Goal: Task Accomplishment & Management: Manage account settings

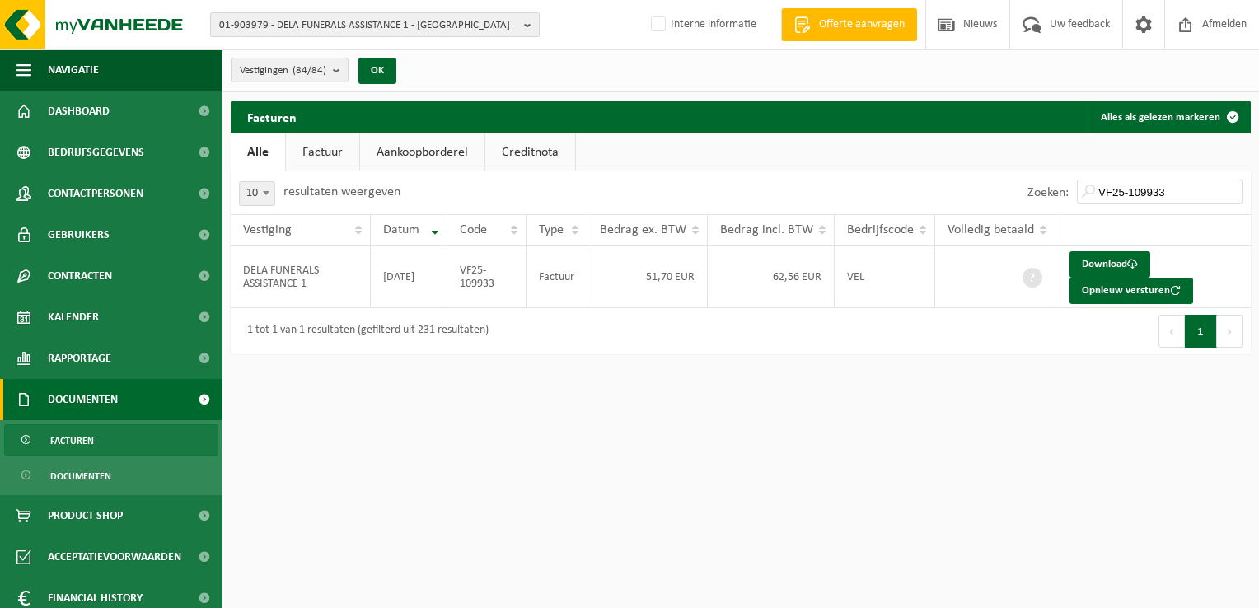
click at [310, 18] on span "01-903979 - DELA FUNERALS ASSISTANCE 1 - ANTWERPEN" at bounding box center [368, 25] width 298 height 25
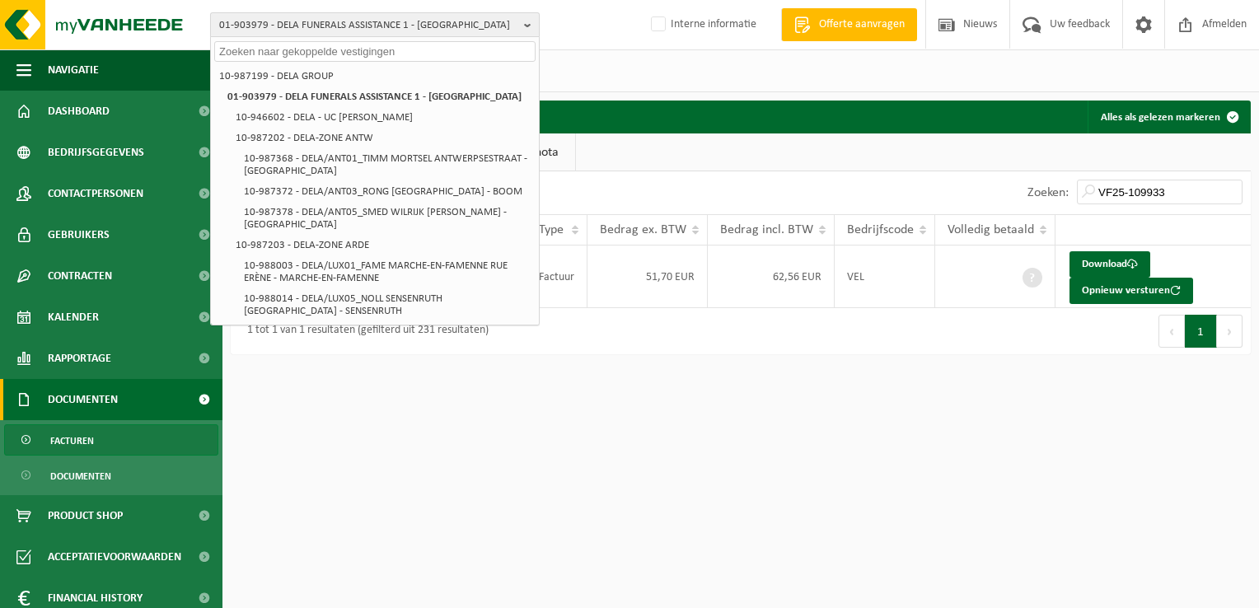
paste input "01-001289"
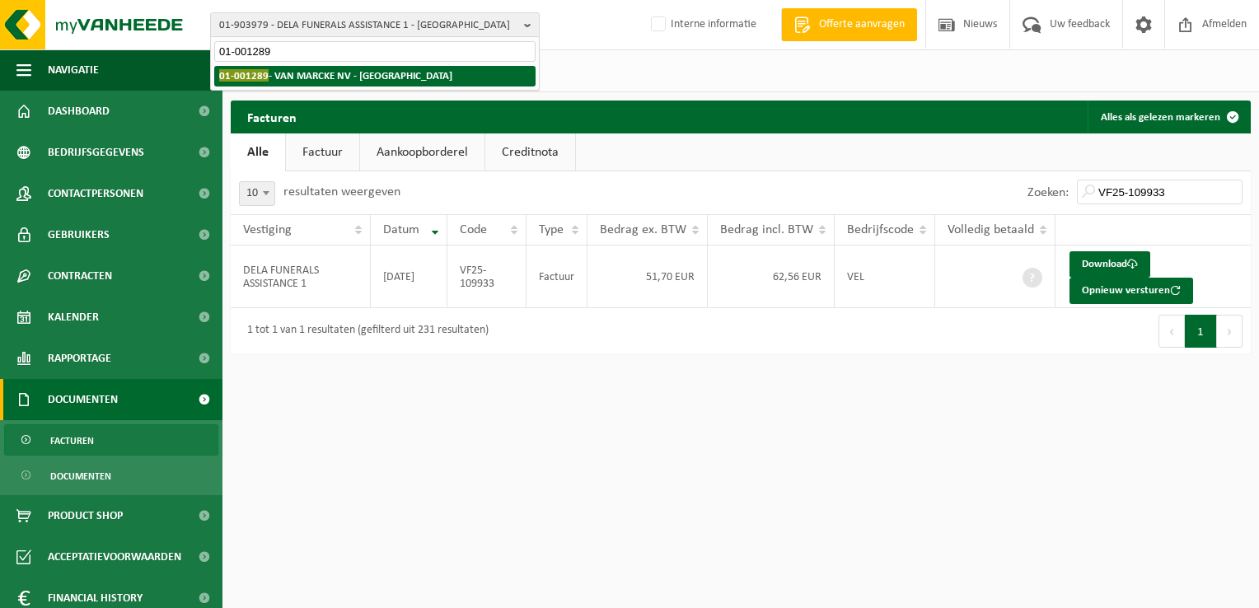
type input "01-001289"
click at [276, 73] on strong "01-001289 - VAN MARCKE NV - GENT" at bounding box center [335, 75] width 233 height 12
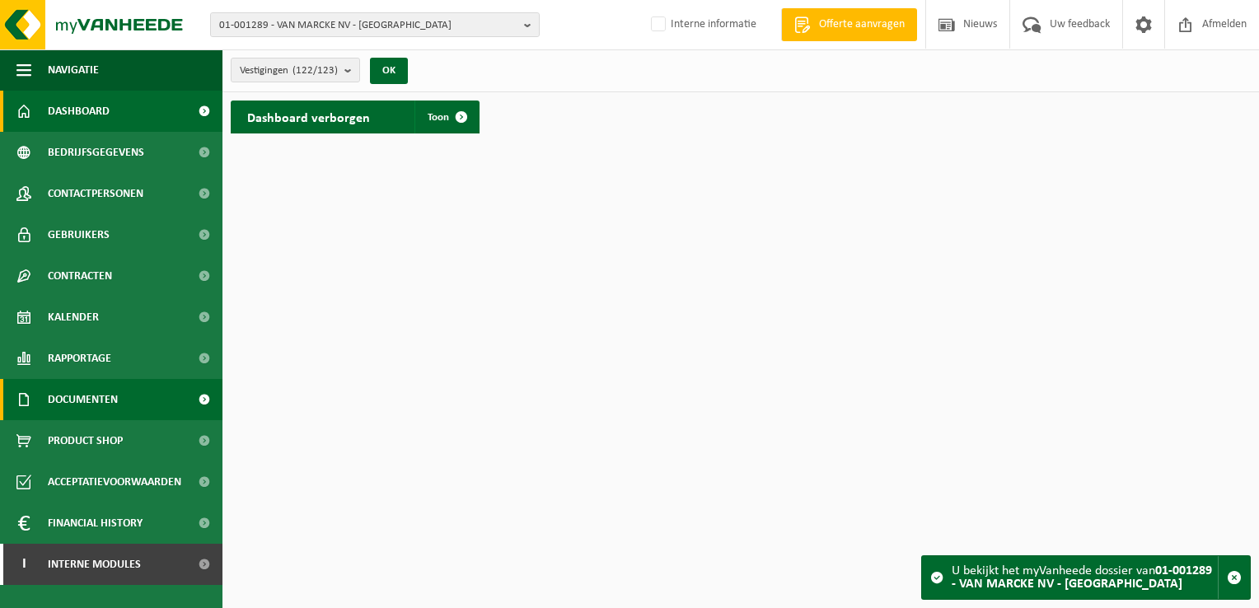
click at [92, 404] on span "Documenten" at bounding box center [83, 399] width 70 height 41
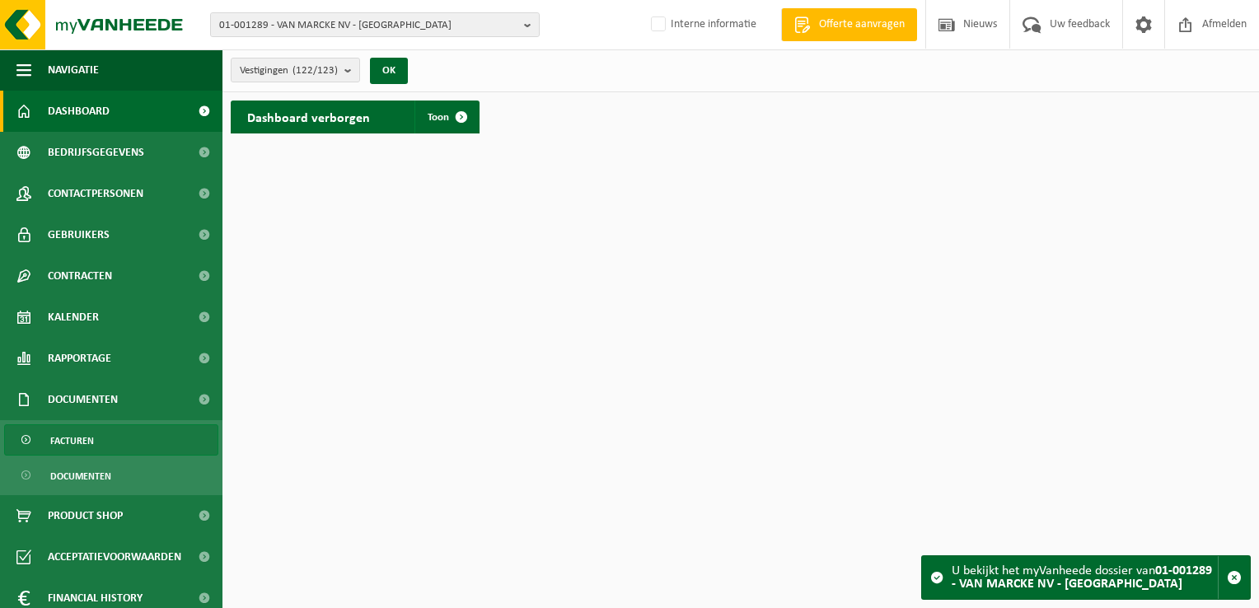
click at [104, 436] on link "Facturen" at bounding box center [111, 439] width 214 height 31
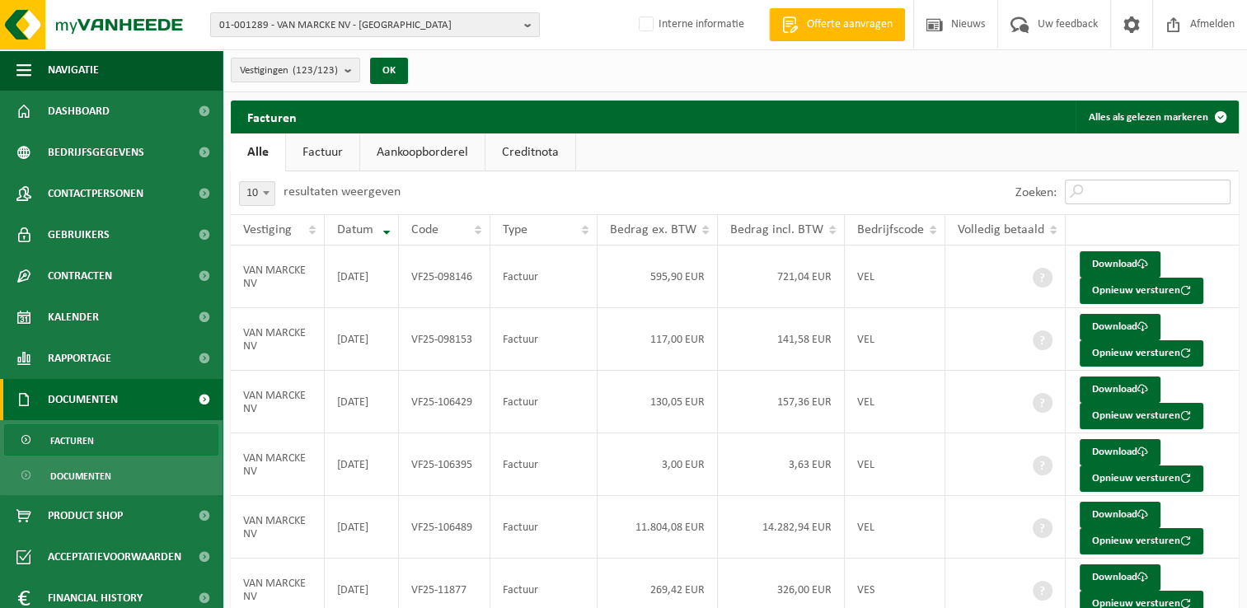
click at [1122, 185] on input "Zoeken:" at bounding box center [1148, 192] width 166 height 25
paste input "VF25-110063"
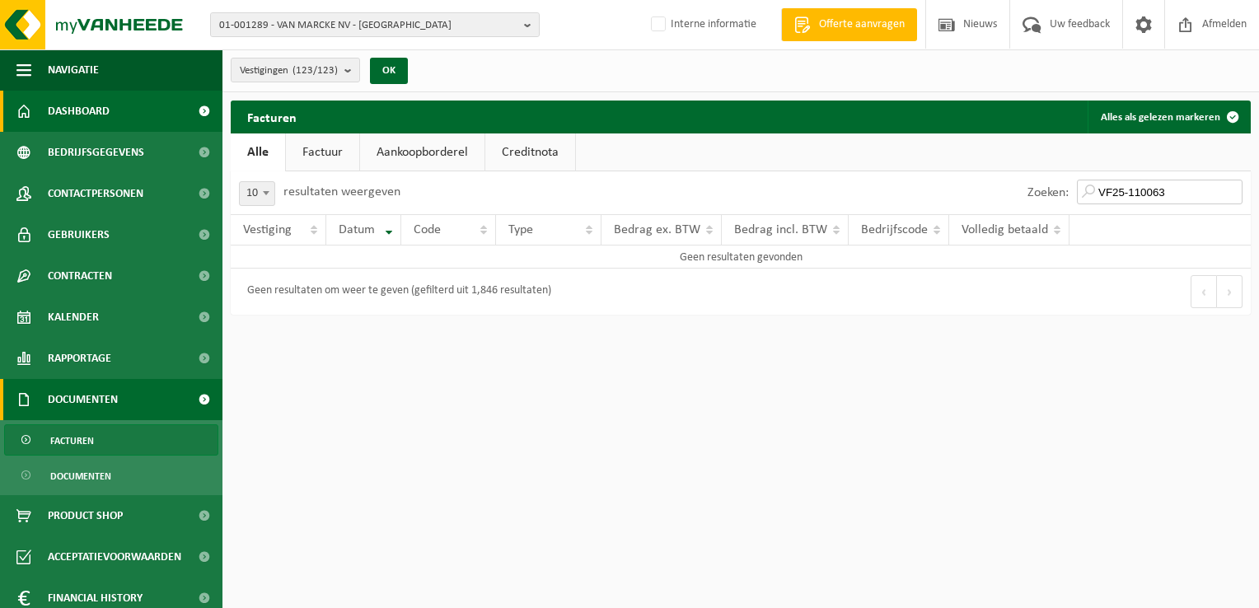
type input "VF25-110063"
click at [279, 24] on span "01-001289 - VAN MARCKE NV - GENT" at bounding box center [368, 25] width 298 height 25
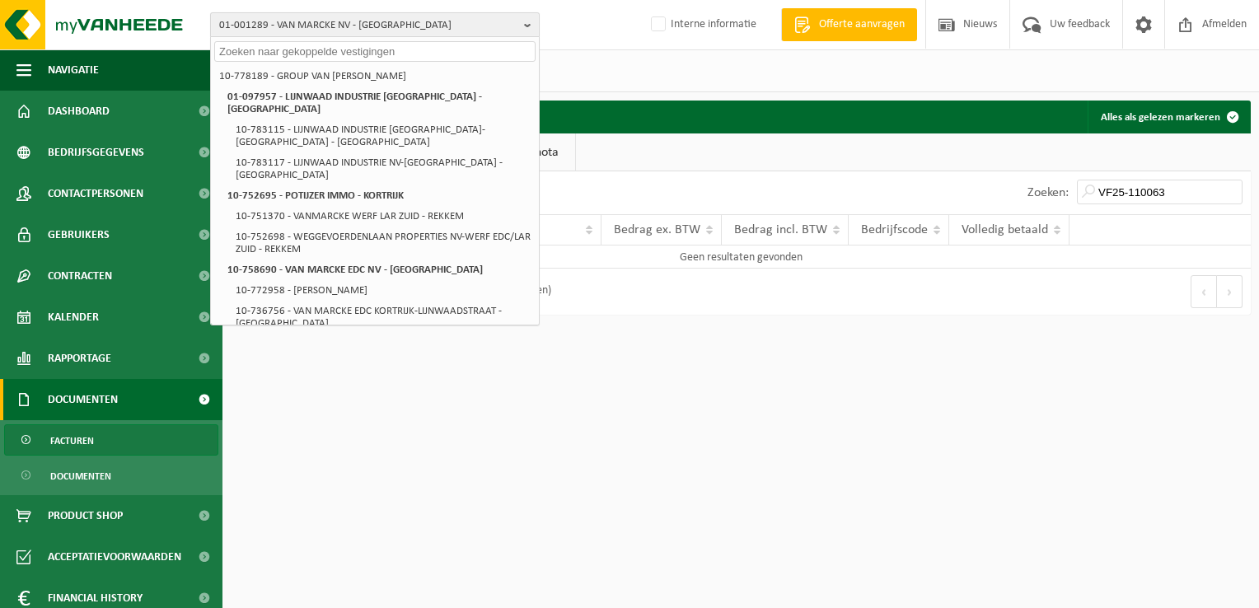
paste input "10-965771"
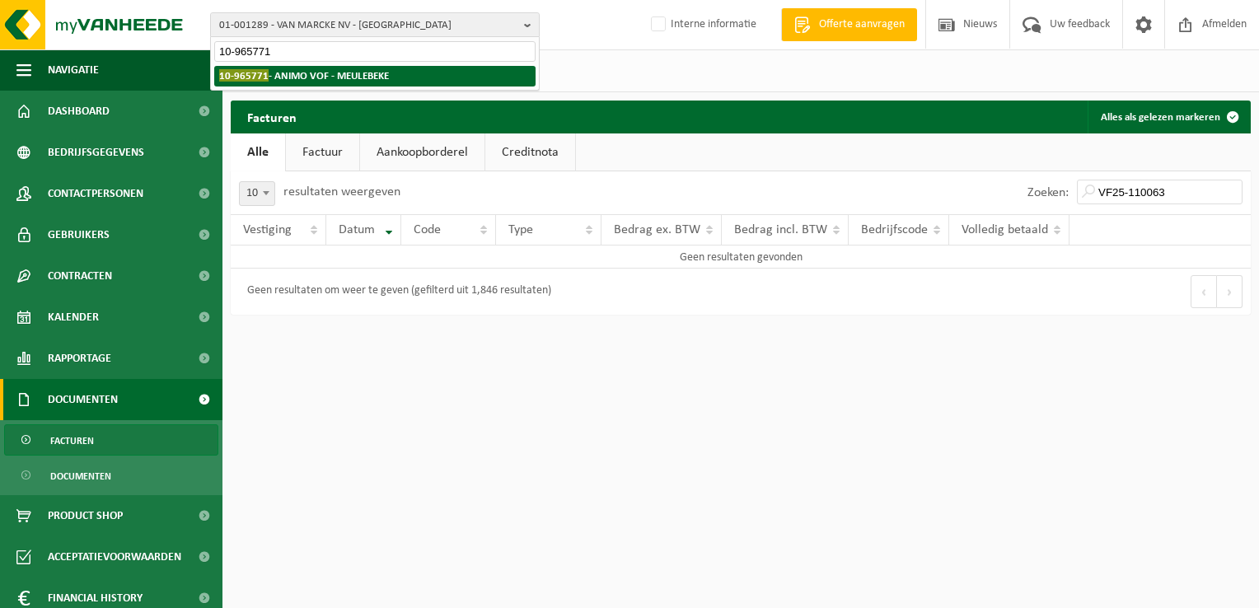
type input "10-965771"
click at [289, 77] on strong "10-965771 - ANIMO VOF - MEULEBEKE" at bounding box center [304, 75] width 170 height 12
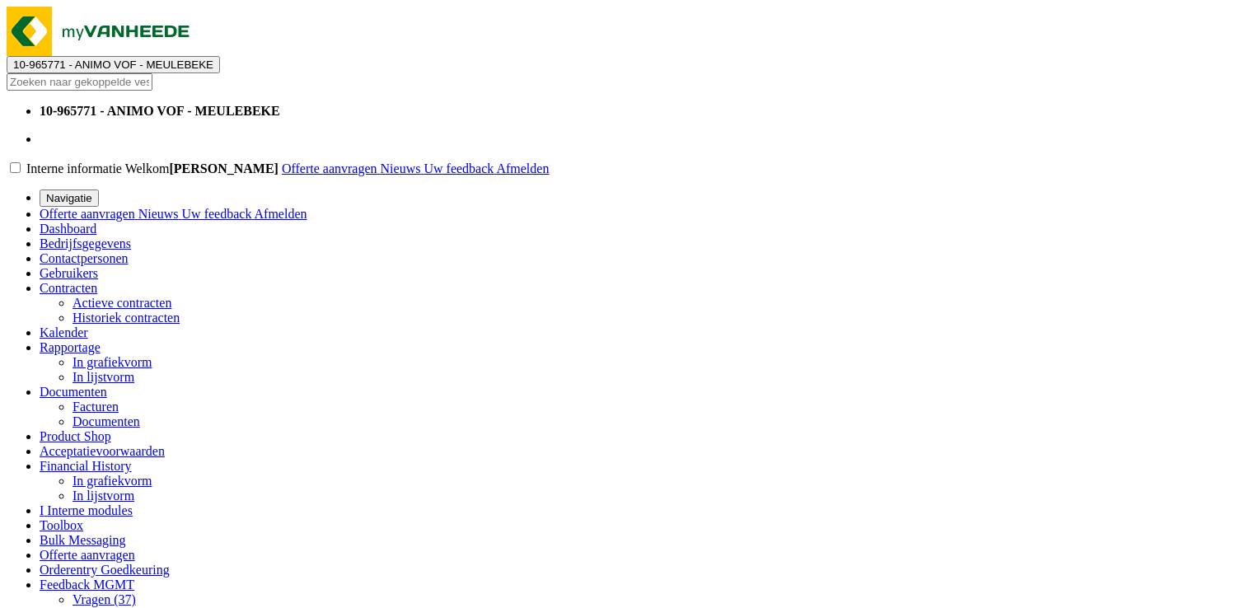
click at [107, 391] on link "Documenten" at bounding box center [74, 392] width 68 height 14
click at [119, 414] on link "Facturen" at bounding box center [96, 407] width 46 height 14
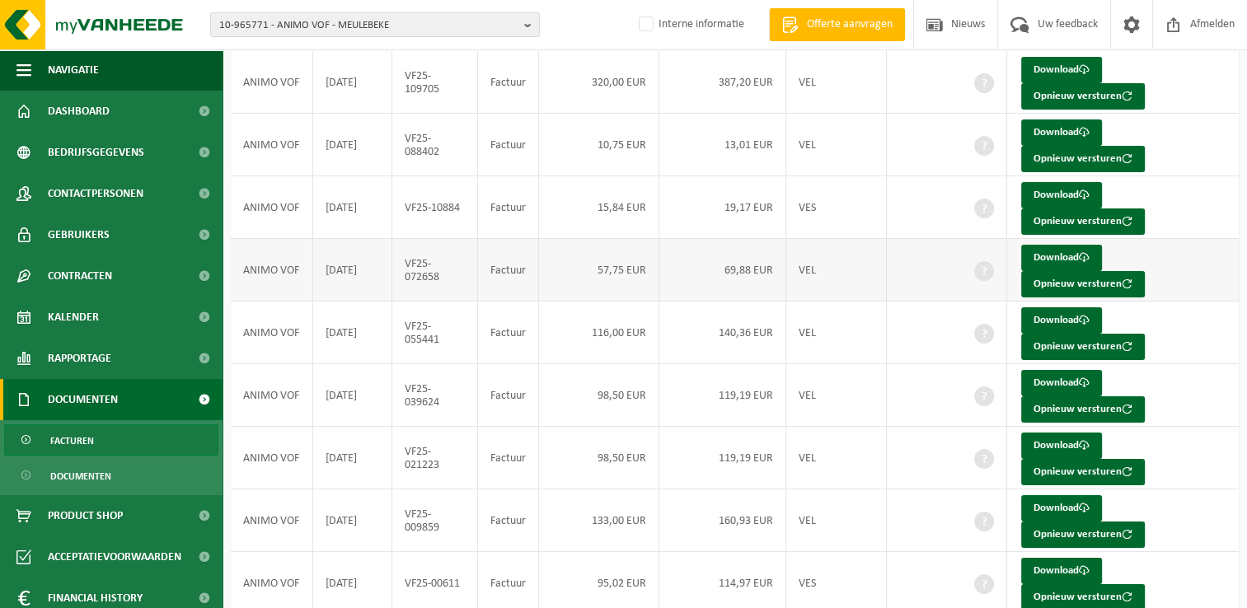
scroll to position [275, 0]
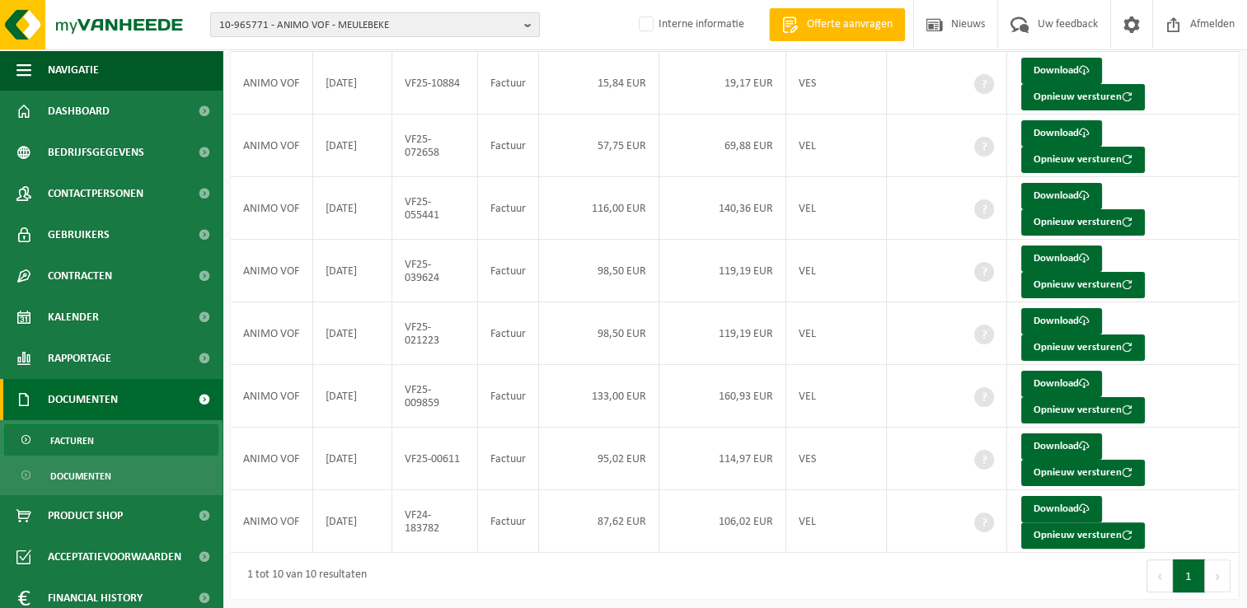
click at [280, 23] on span "10-965771 - ANIMO VOF - MEULEBEKE" at bounding box center [368, 25] width 298 height 25
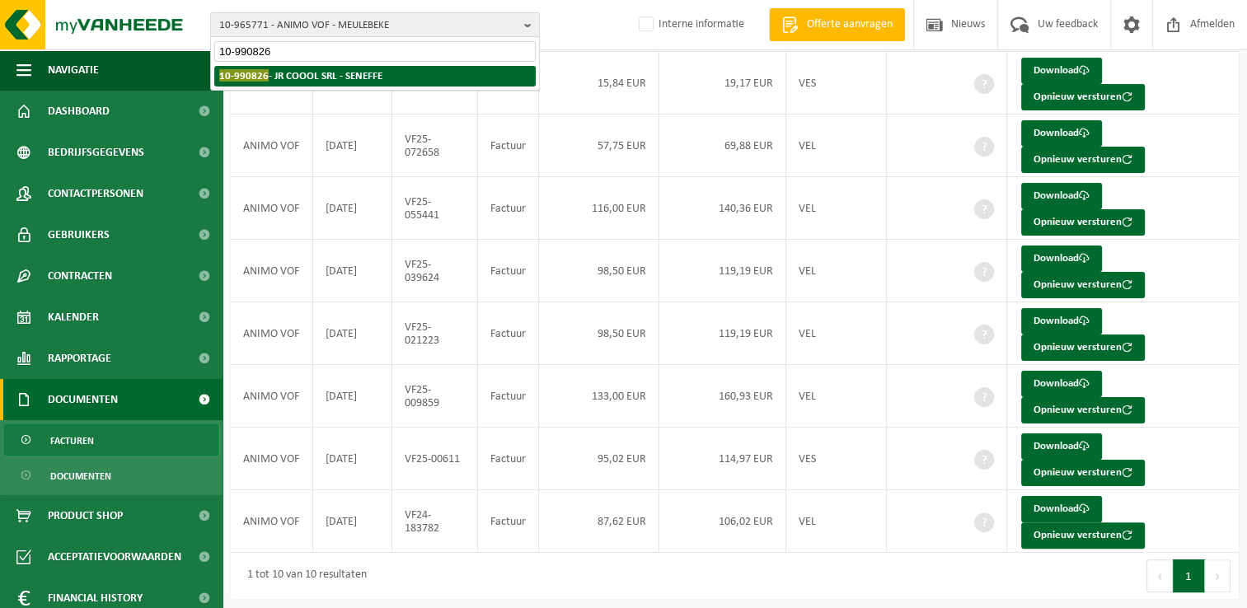
type input "10-990826"
click at [331, 75] on strong "10-990826 - JR COOOL SRL - SENEFFE" at bounding box center [300, 75] width 163 height 12
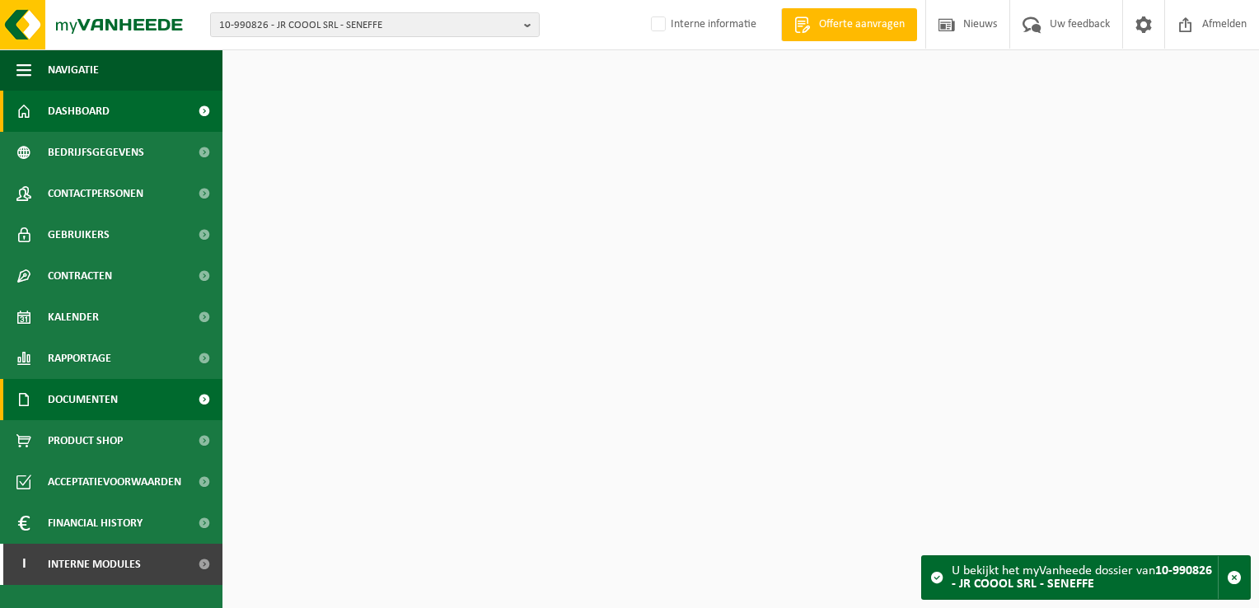
click at [119, 404] on link "Documenten" at bounding box center [111, 399] width 223 height 41
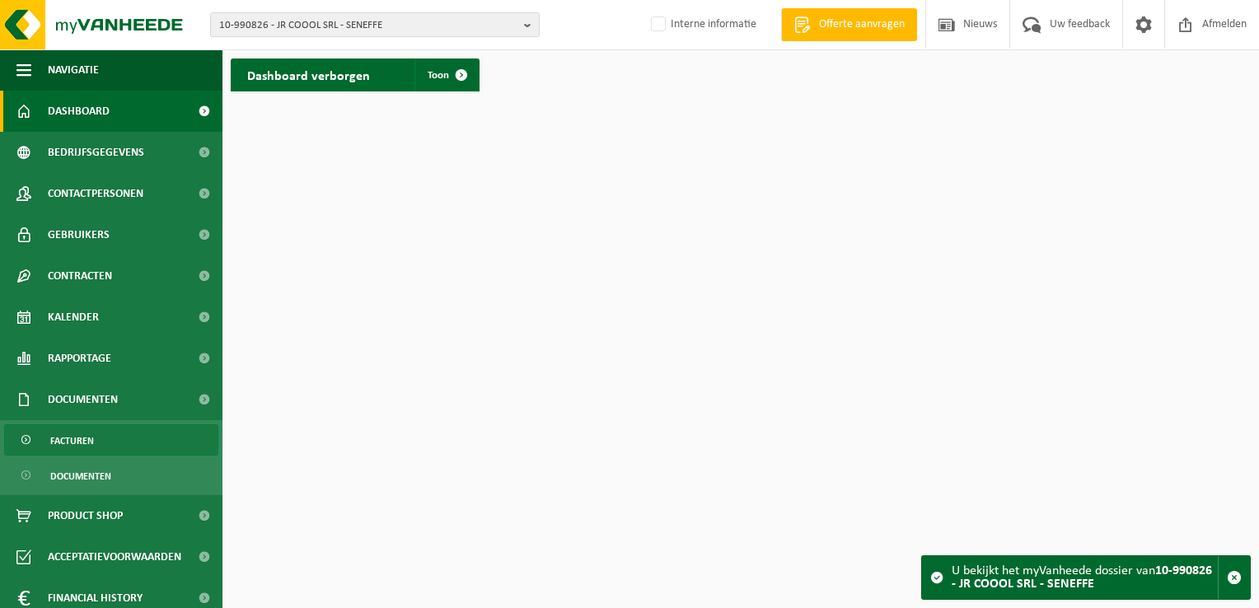
click at [124, 434] on link "Facturen" at bounding box center [111, 439] width 214 height 31
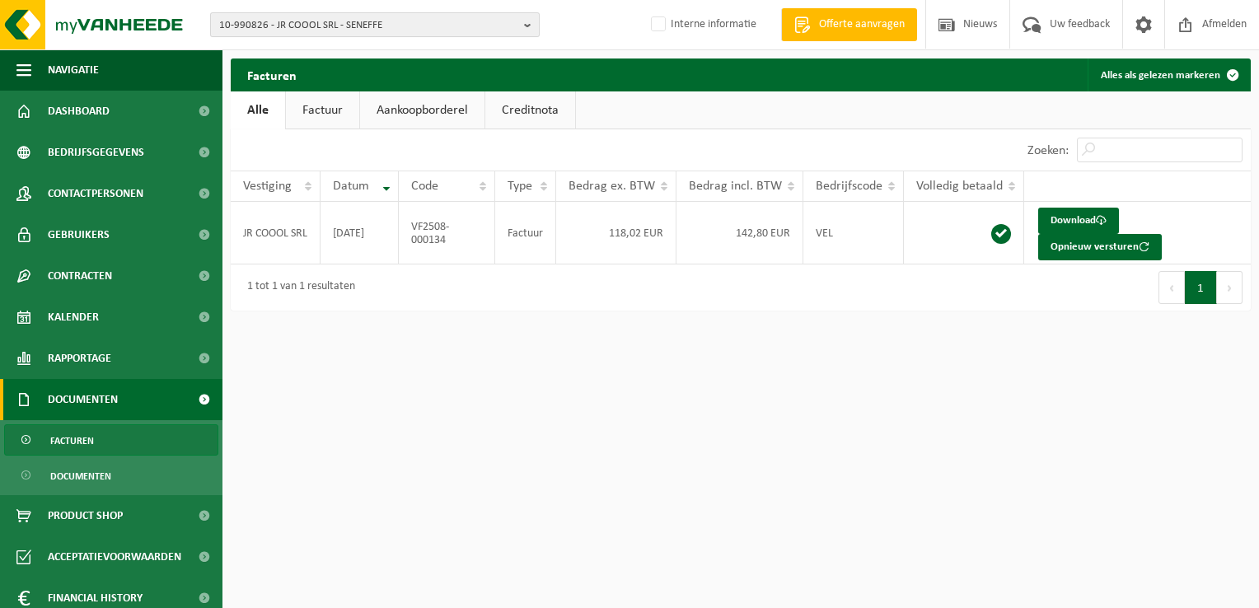
click at [299, 22] on span "10-990826 - JR COOOL SRL - SENEFFE" at bounding box center [368, 25] width 298 height 25
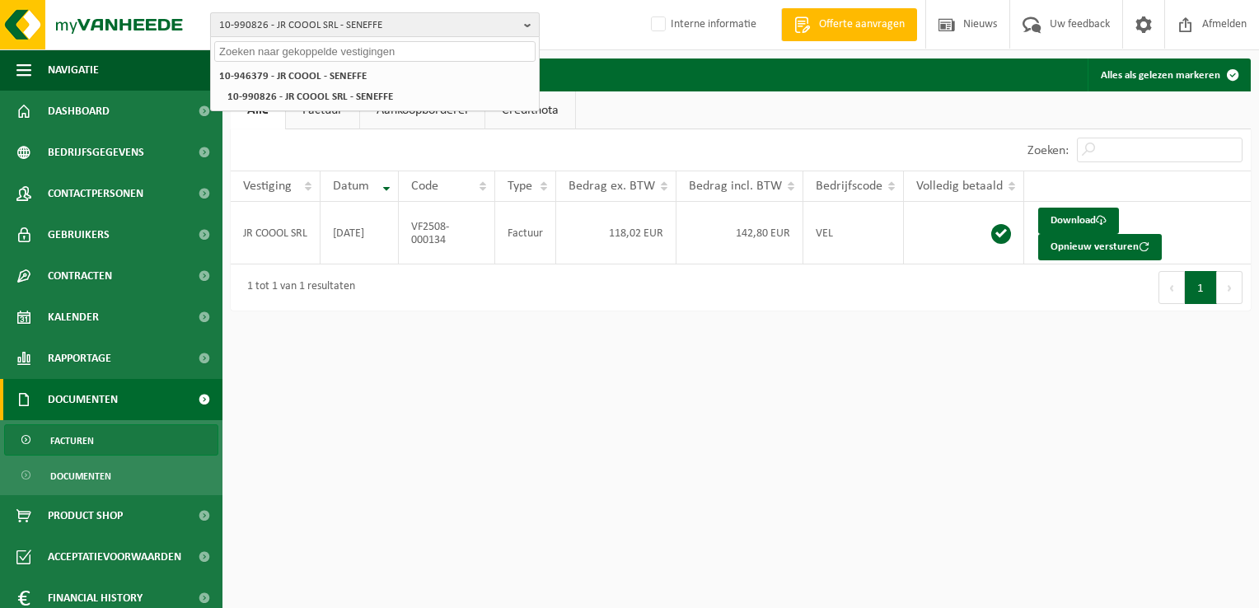
paste input "10-991292"
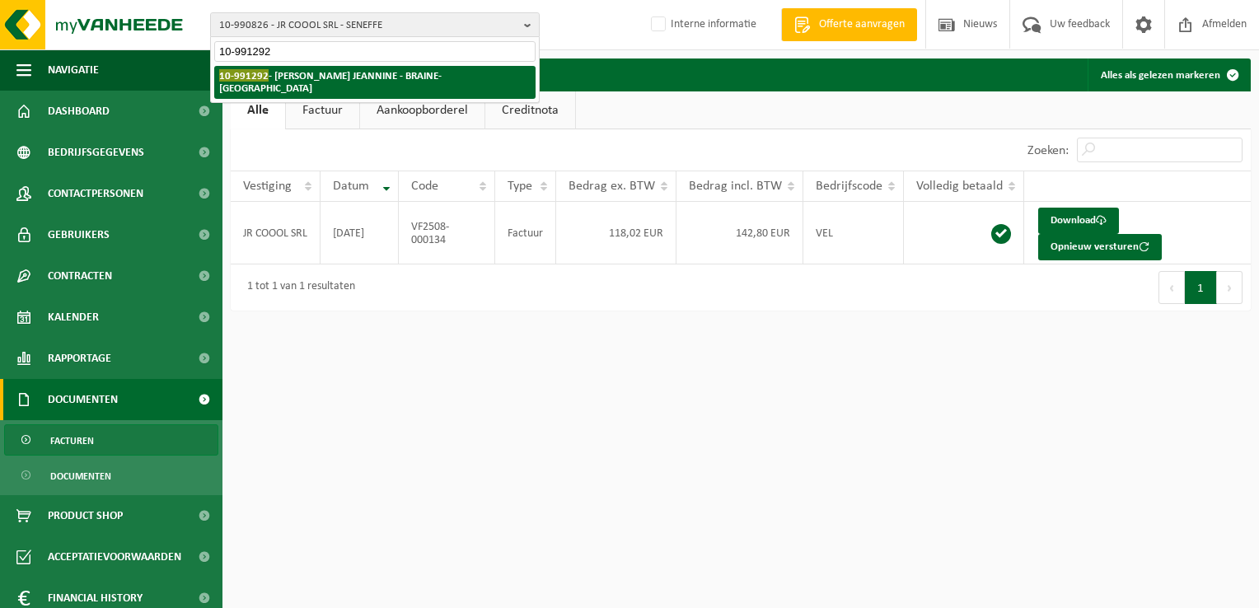
type input "10-991292"
click at [281, 69] on strong "10-991292 - VAN LYSEBETTEN JEANNINE - BRAINE-LE-CHÂTEAU" at bounding box center [330, 81] width 223 height 25
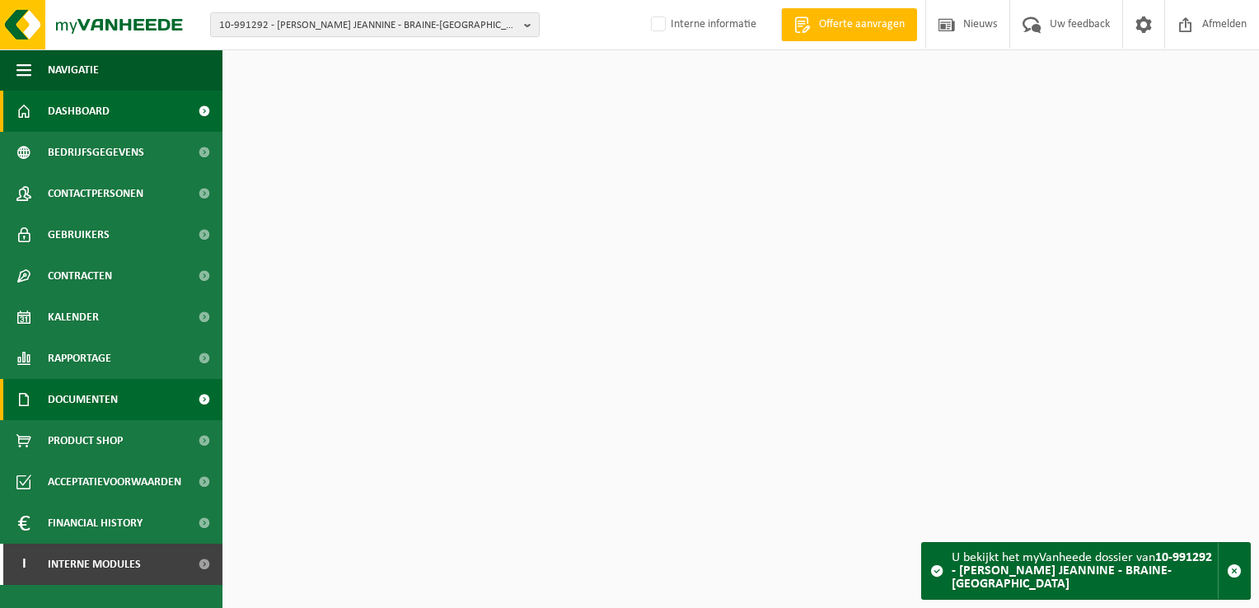
click at [86, 406] on span "Documenten" at bounding box center [83, 399] width 70 height 41
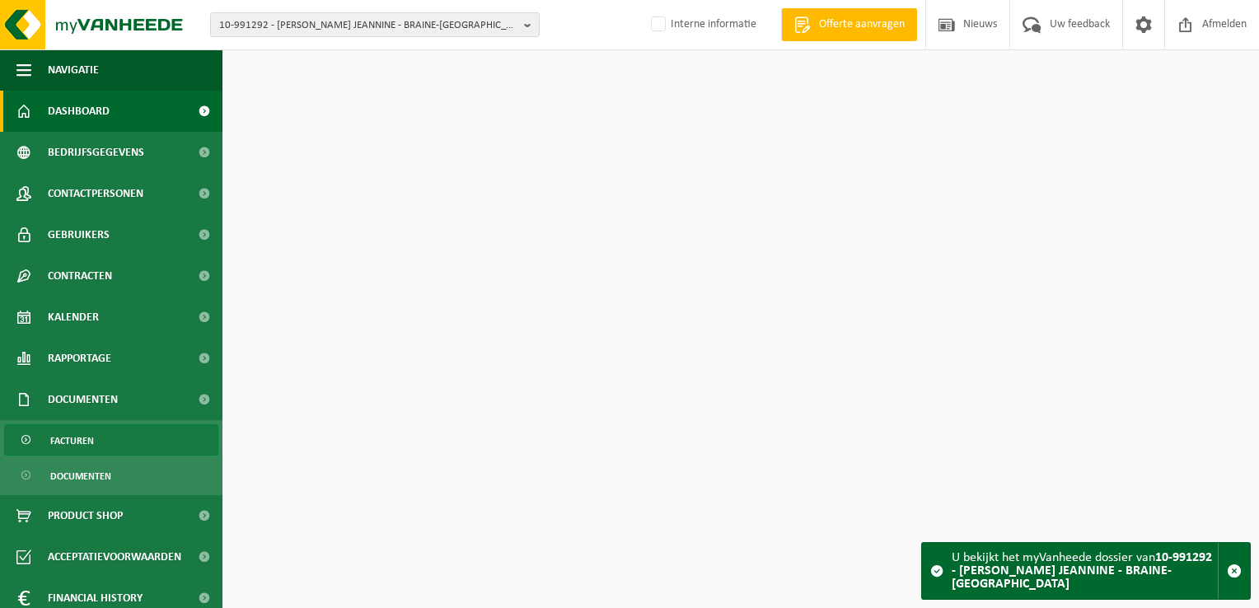
click at [115, 424] on link "Facturen" at bounding box center [111, 439] width 214 height 31
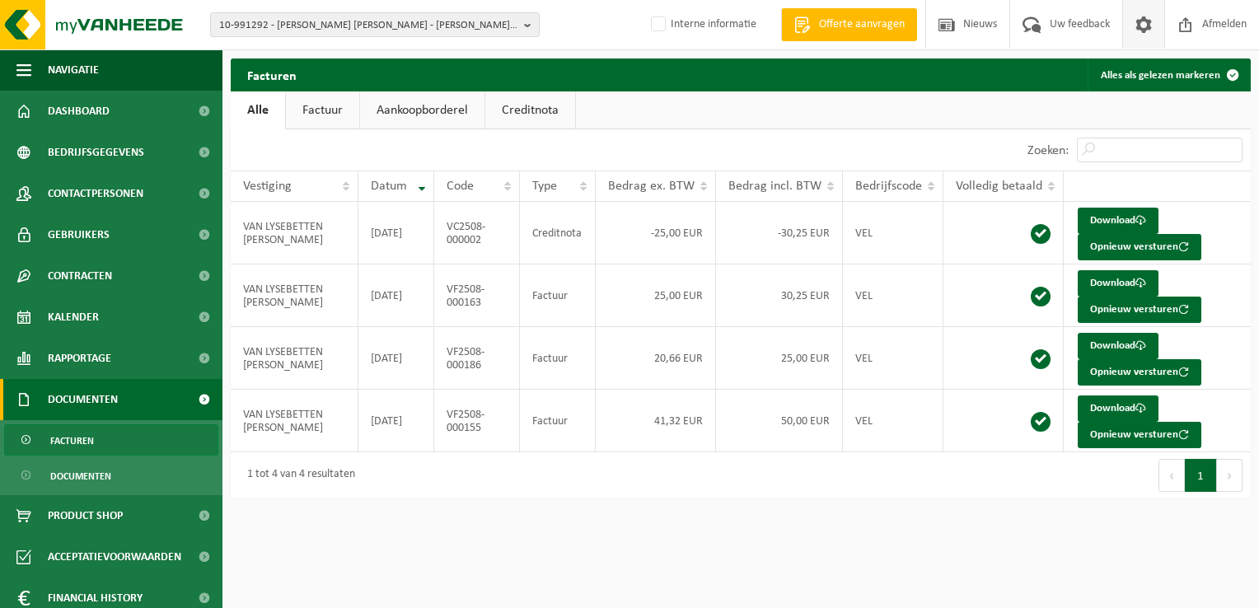
click at [1142, 25] on span at bounding box center [1144, 24] width 25 height 49
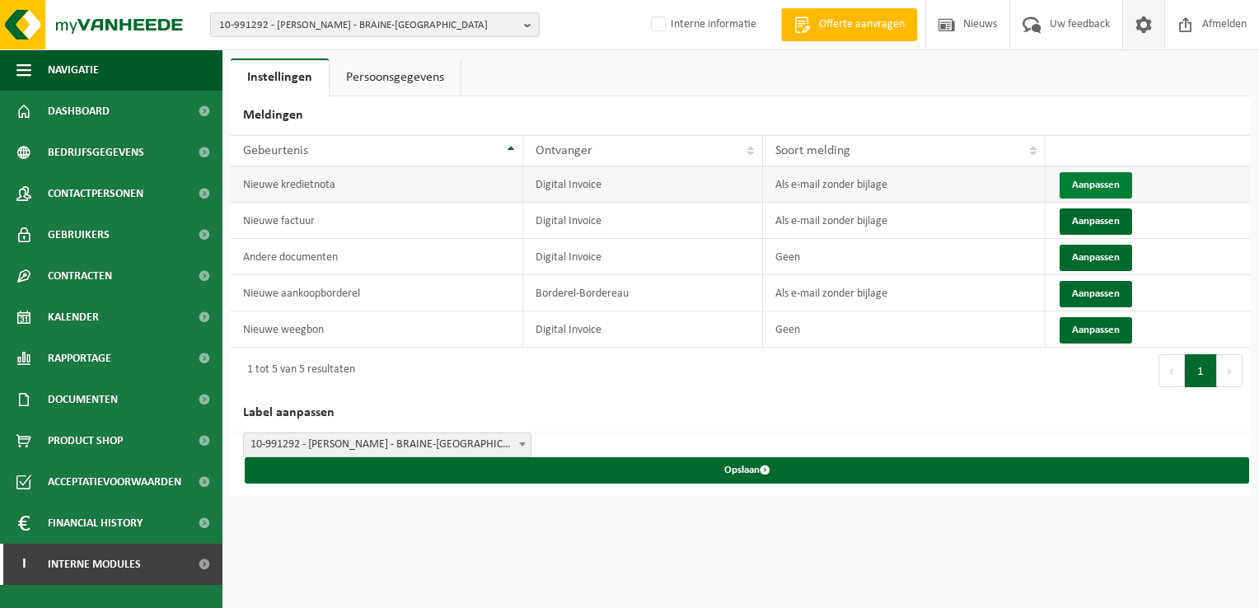
click at [1081, 180] on button "Aanpassen" at bounding box center [1096, 185] width 73 height 26
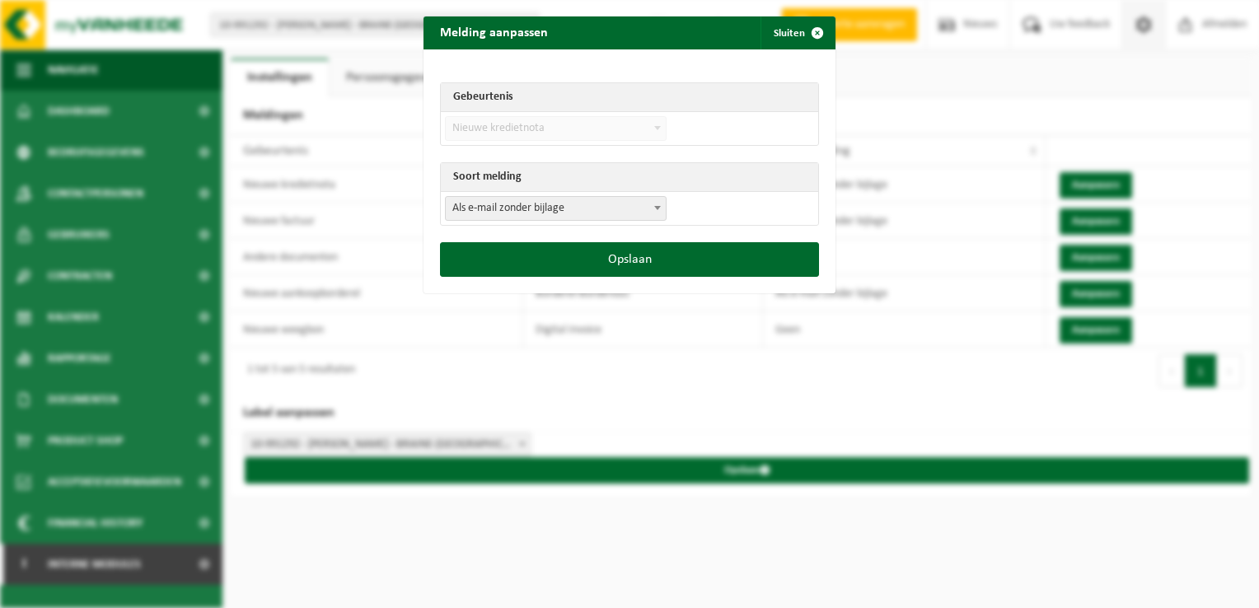
click at [514, 206] on span "Als e-mail zonder bijlage" at bounding box center [556, 208] width 220 height 23
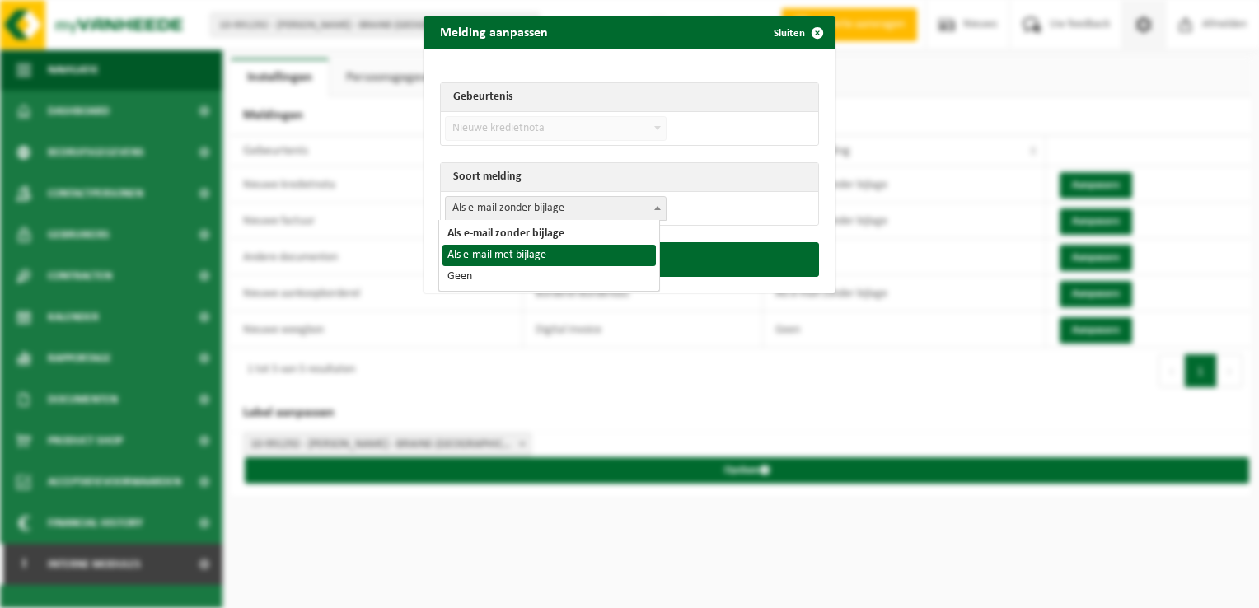
select select "3"
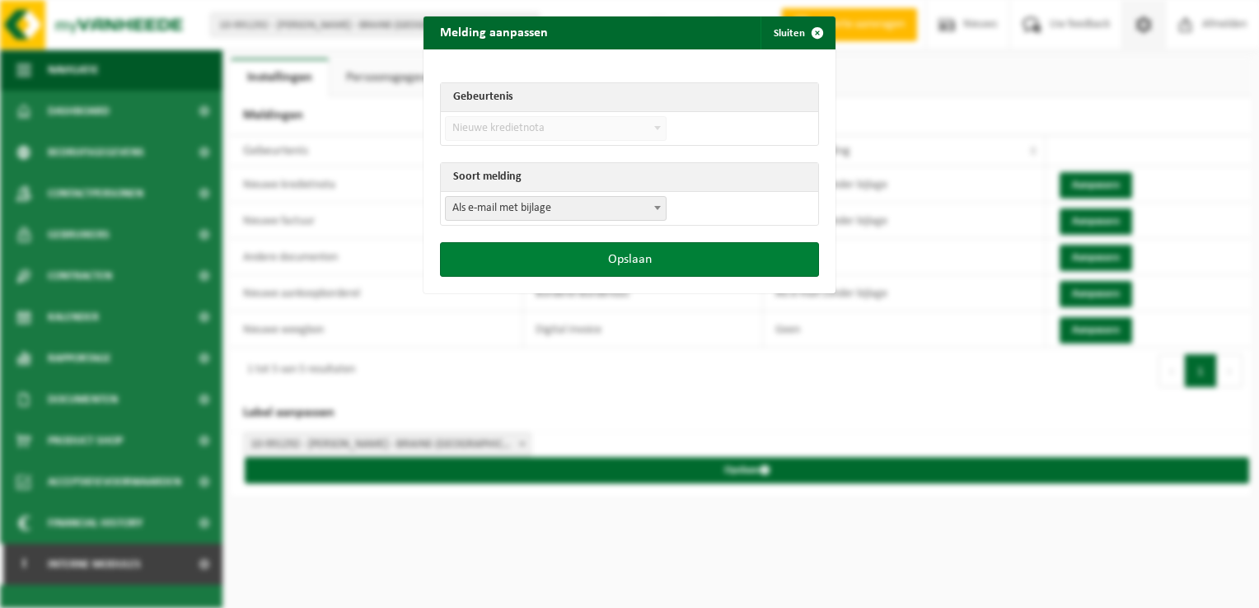
click at [621, 265] on button "Opslaan" at bounding box center [629, 259] width 379 height 35
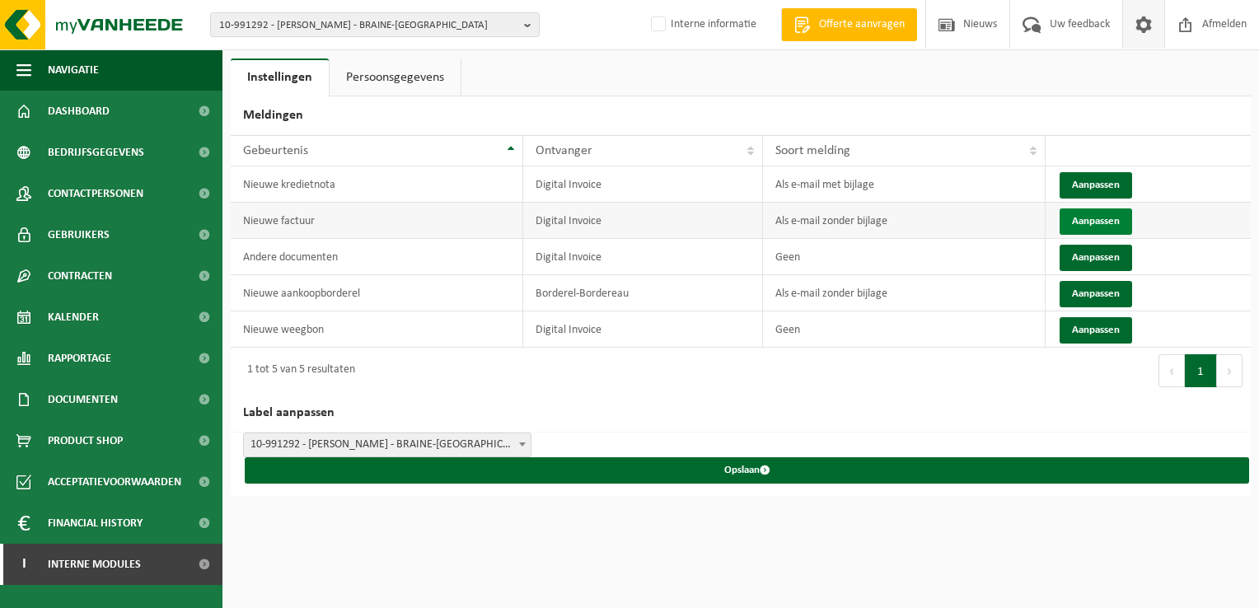
click at [1081, 214] on button "Aanpassen" at bounding box center [1096, 222] width 73 height 26
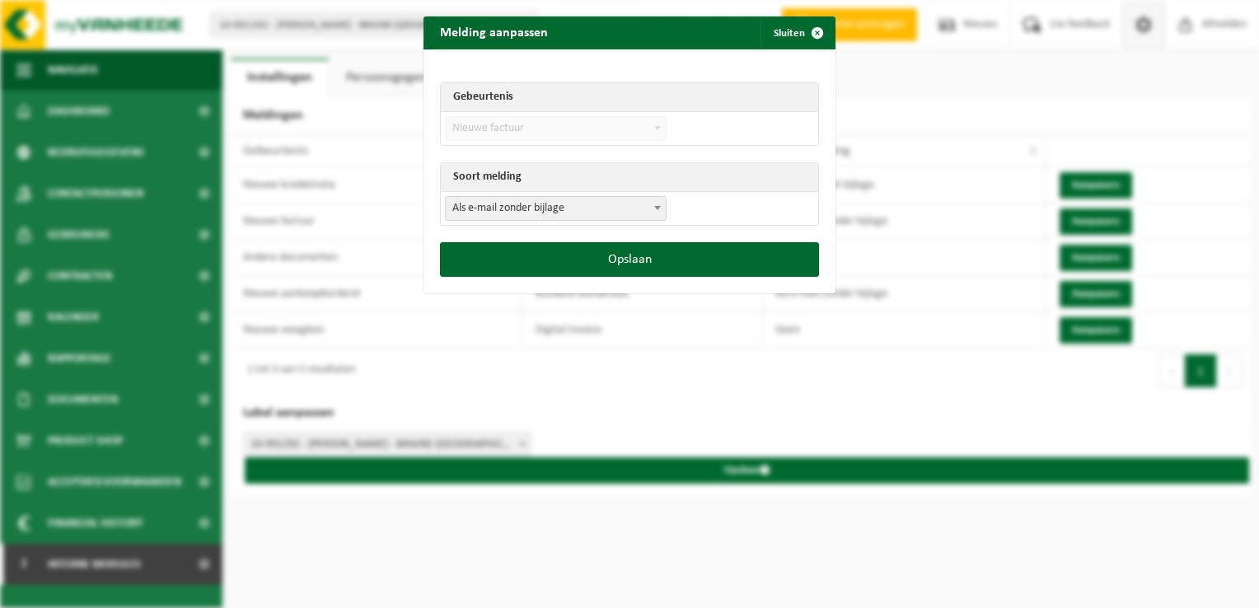
click at [579, 216] on span "Als e-mail zonder bijlage" at bounding box center [556, 208] width 220 height 23
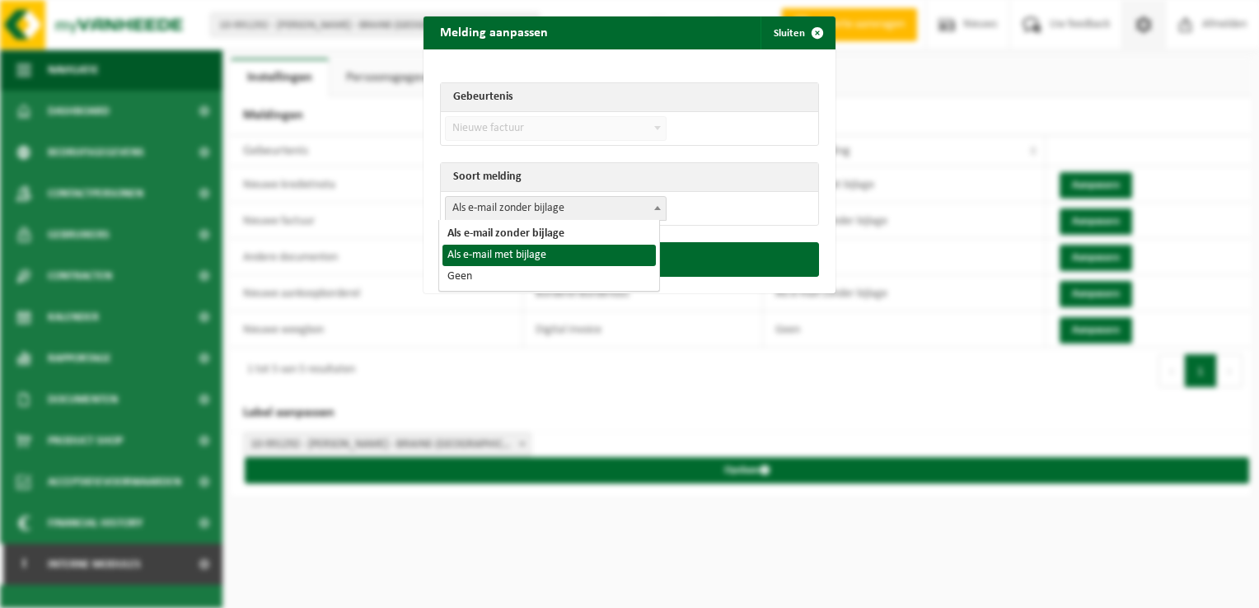
select select "3"
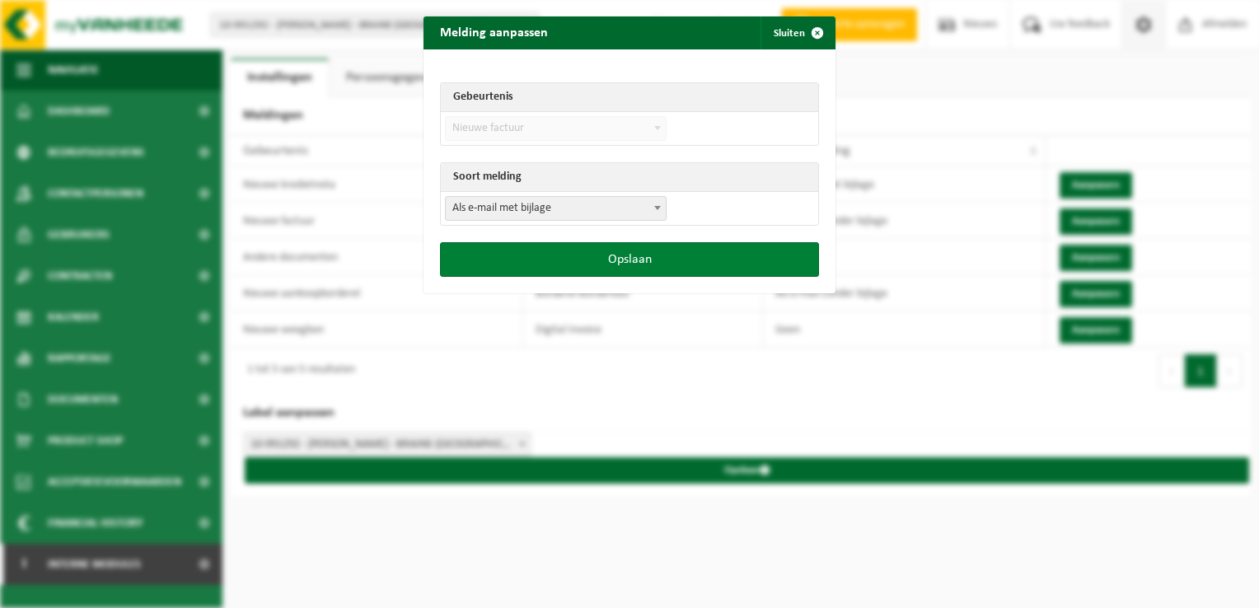
click at [618, 265] on button "Opslaan" at bounding box center [629, 259] width 379 height 35
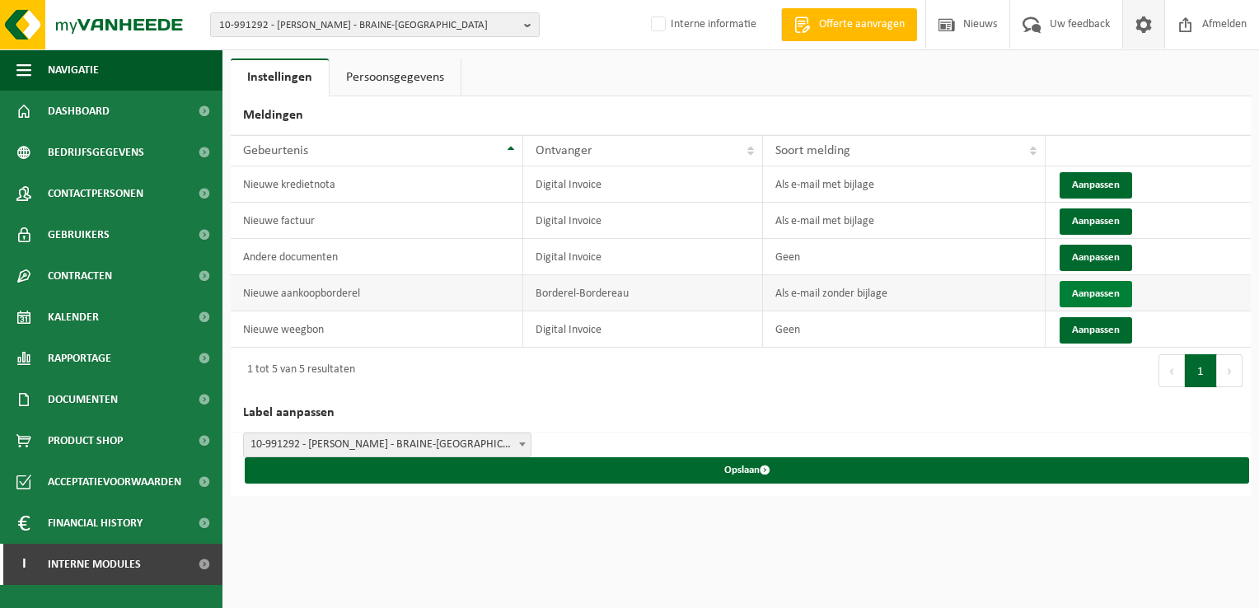
click at [1091, 288] on button "Aanpassen" at bounding box center [1096, 294] width 73 height 26
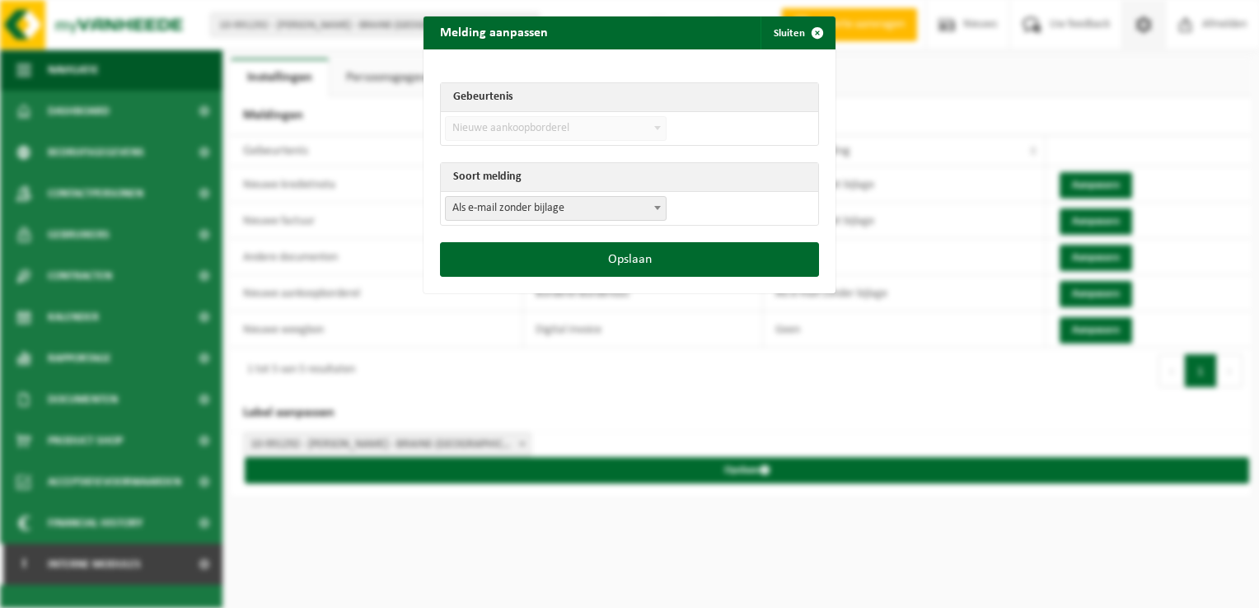
click at [514, 213] on span "Als e-mail zonder bijlage" at bounding box center [556, 208] width 220 height 23
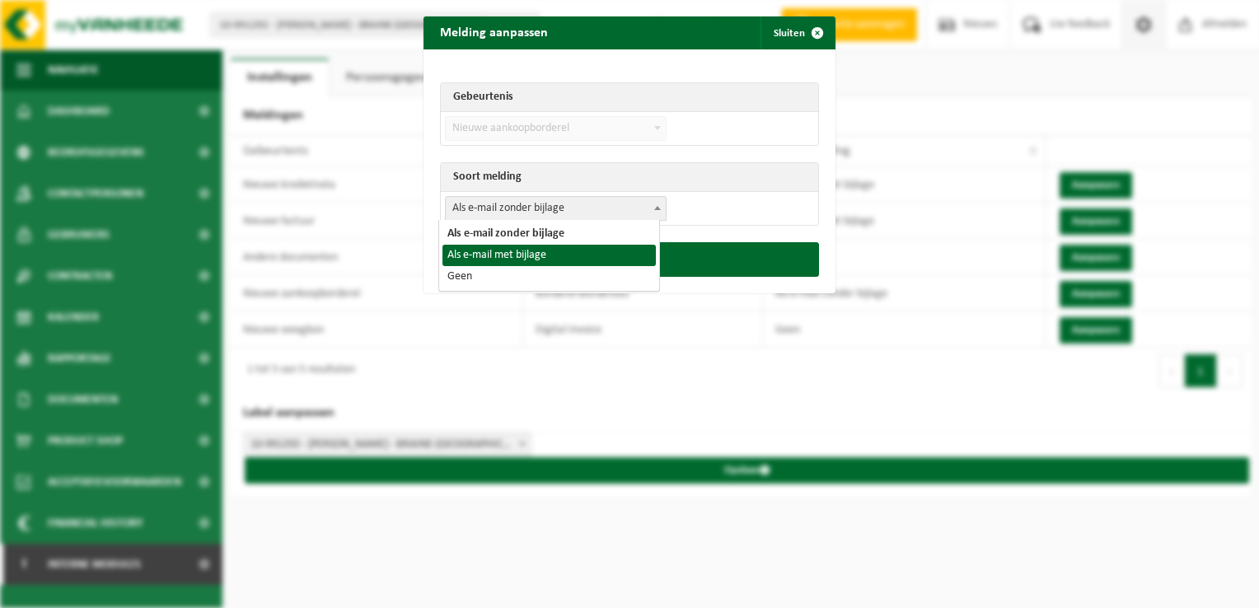
select select "3"
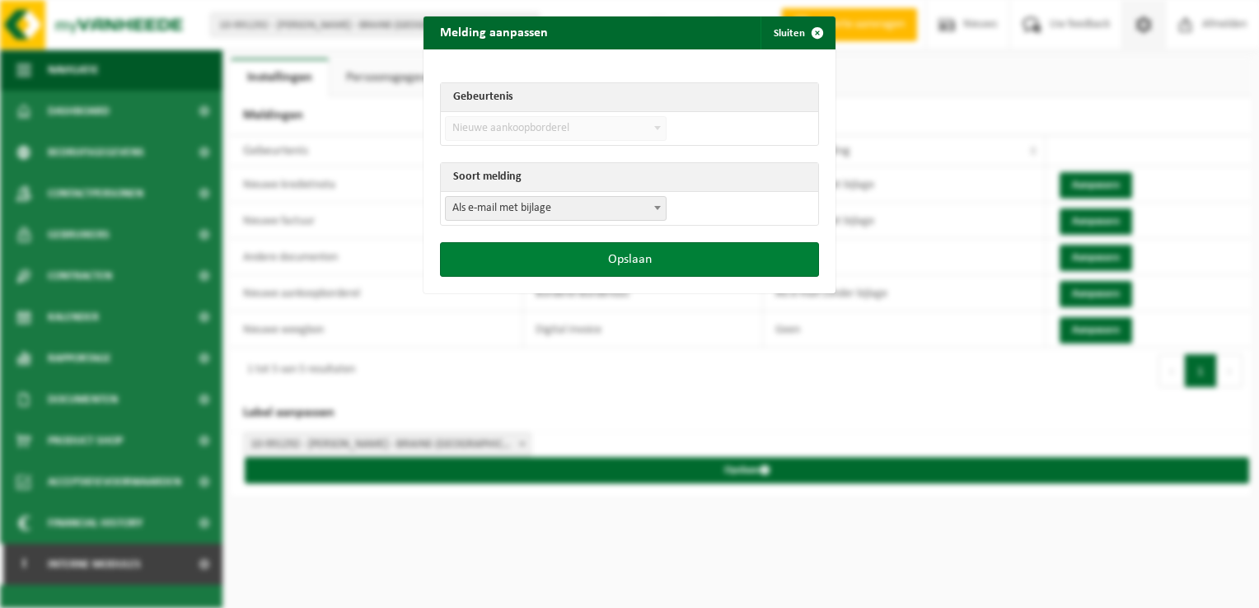
click at [622, 266] on button "Opslaan" at bounding box center [629, 259] width 379 height 35
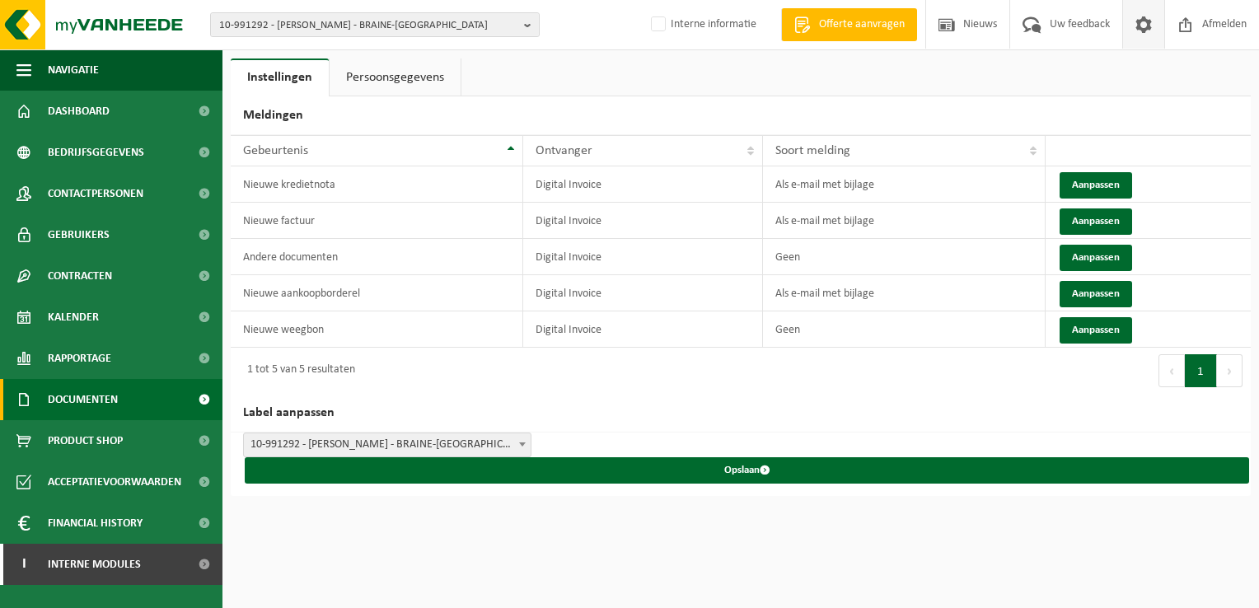
click at [124, 388] on link "Documenten" at bounding box center [111, 399] width 223 height 41
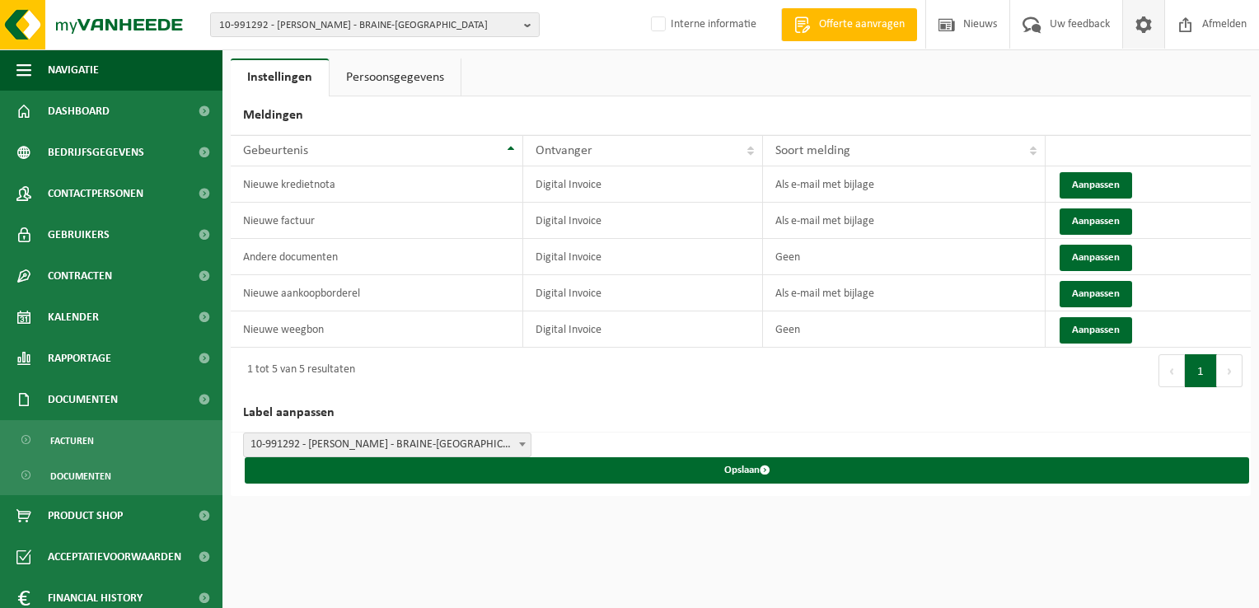
click at [115, 420] on ul "Facturen Documenten" at bounding box center [111, 457] width 223 height 75
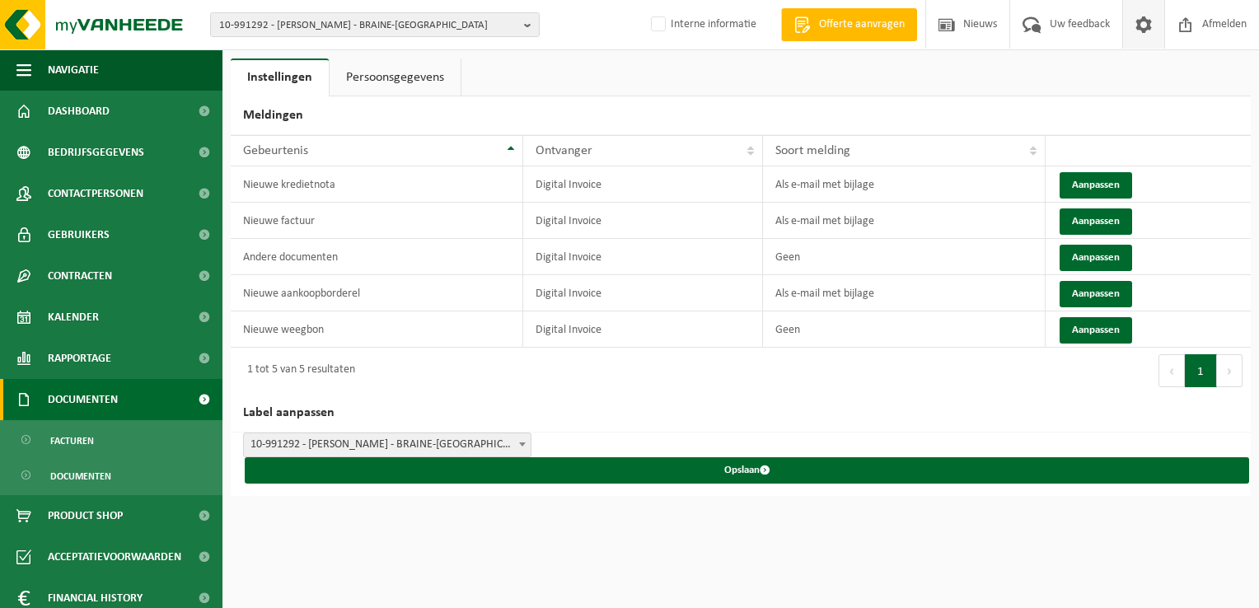
click at [105, 399] on span "Documenten" at bounding box center [83, 399] width 70 height 41
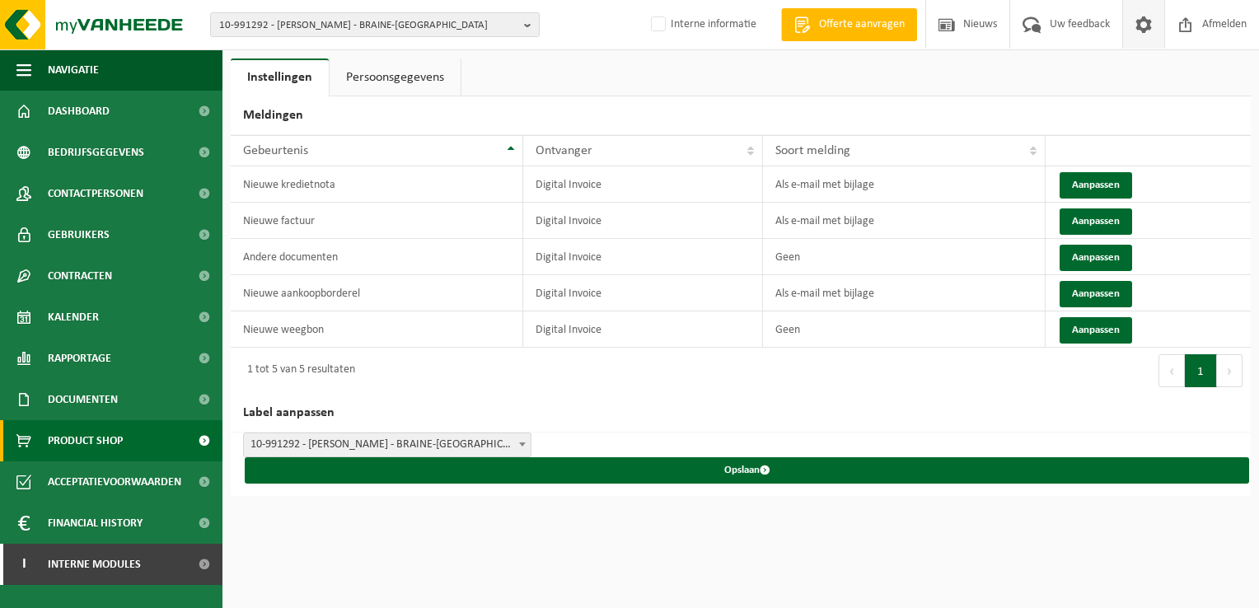
click at [102, 439] on span "Product Shop" at bounding box center [85, 440] width 75 height 41
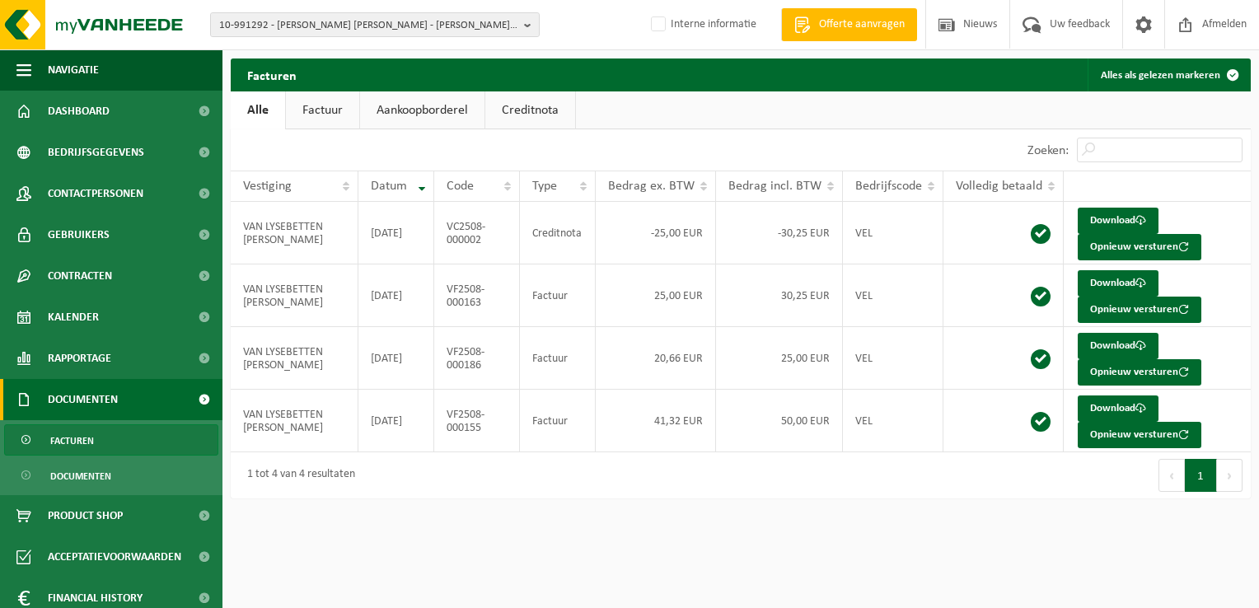
click at [92, 434] on span "Facturen" at bounding box center [72, 440] width 44 height 31
click at [242, 30] on span "10-991292 - [PERSON_NAME] - BRAINE-[GEOGRAPHIC_DATA]" at bounding box center [368, 25] width 298 height 25
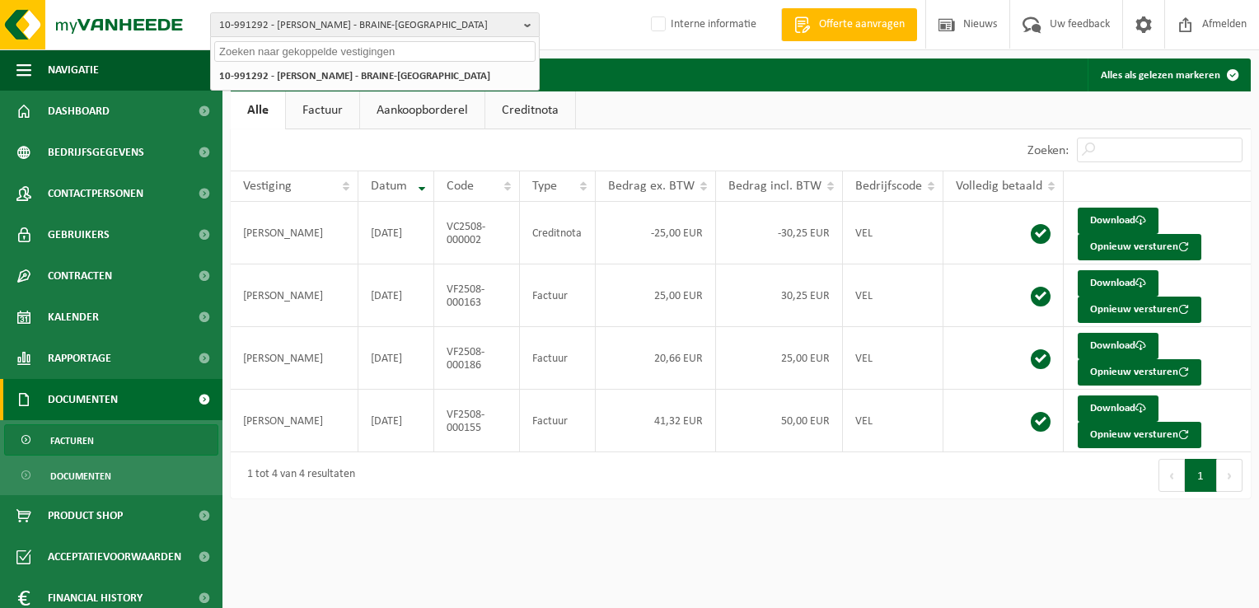
paste input "10-950974"
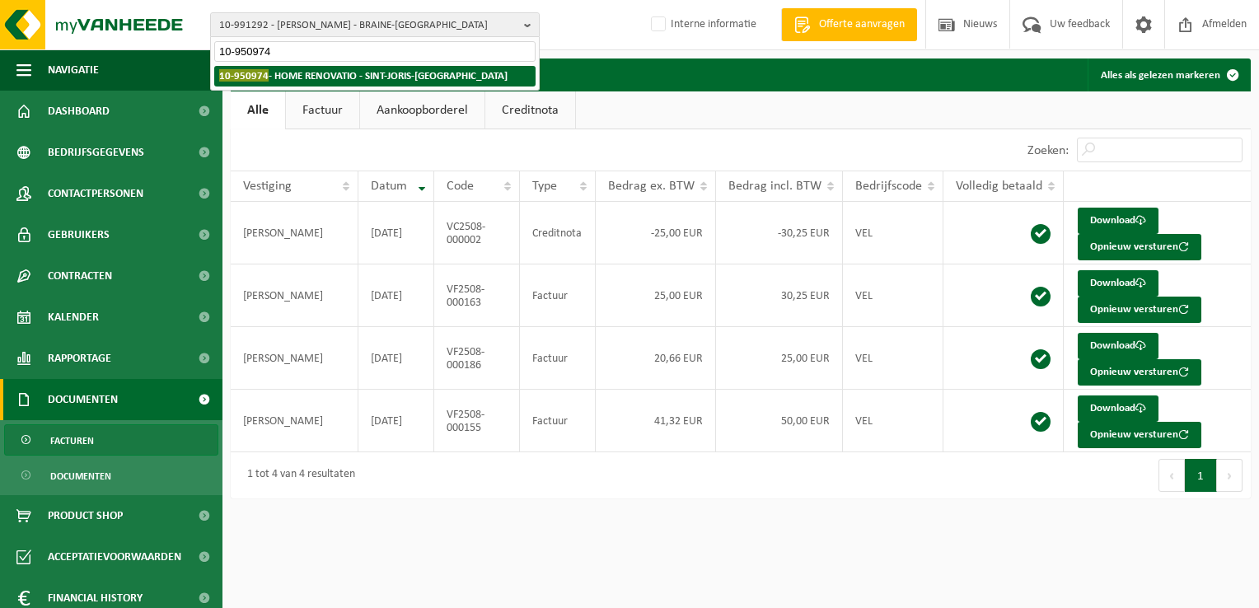
type input "10-950974"
click at [286, 82] on li "10-950974 - HOME RENOVATIO - SINT-JORIS-WEERT" at bounding box center [374, 76] width 321 height 21
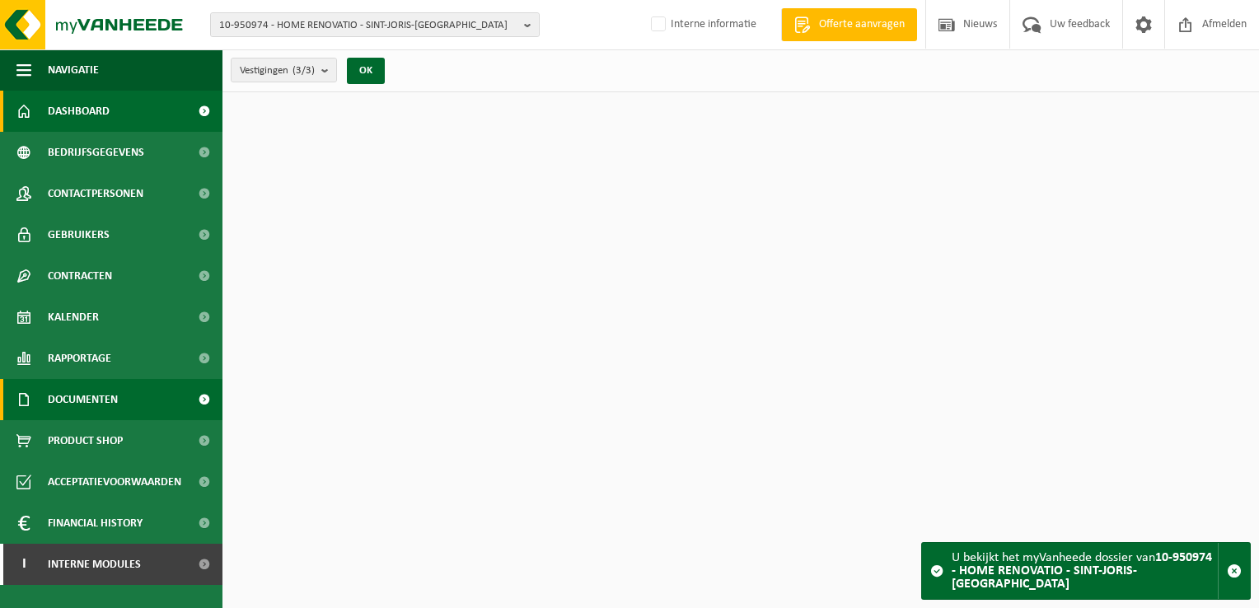
click at [91, 401] on span "Documenten" at bounding box center [83, 399] width 70 height 41
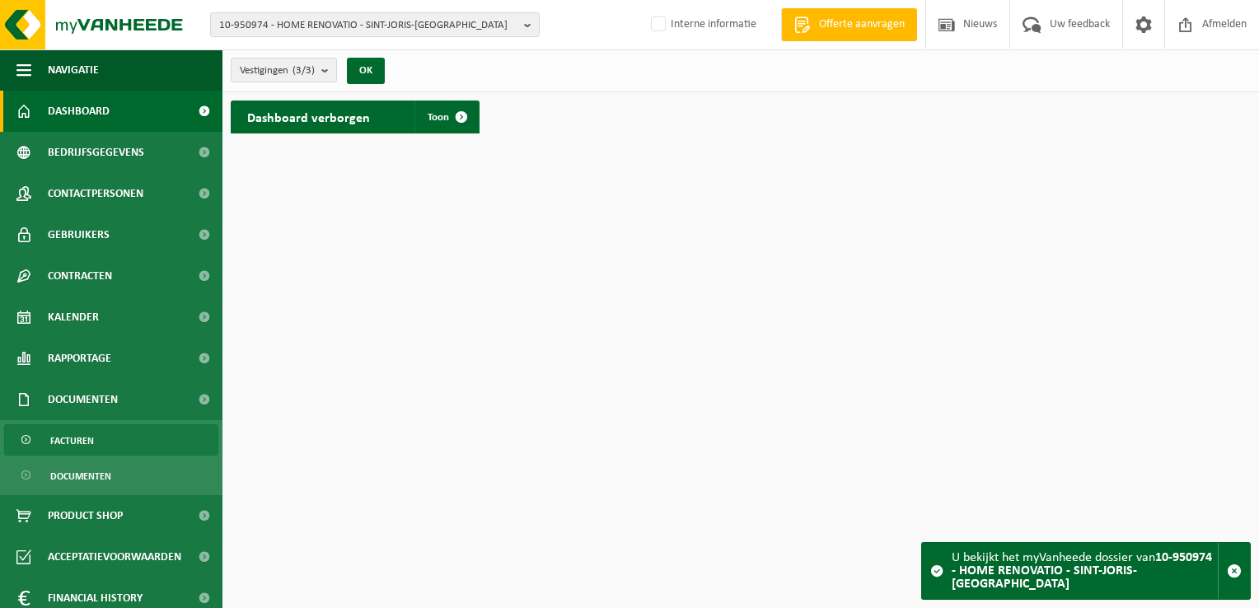
click at [102, 435] on link "Facturen" at bounding box center [111, 439] width 214 height 31
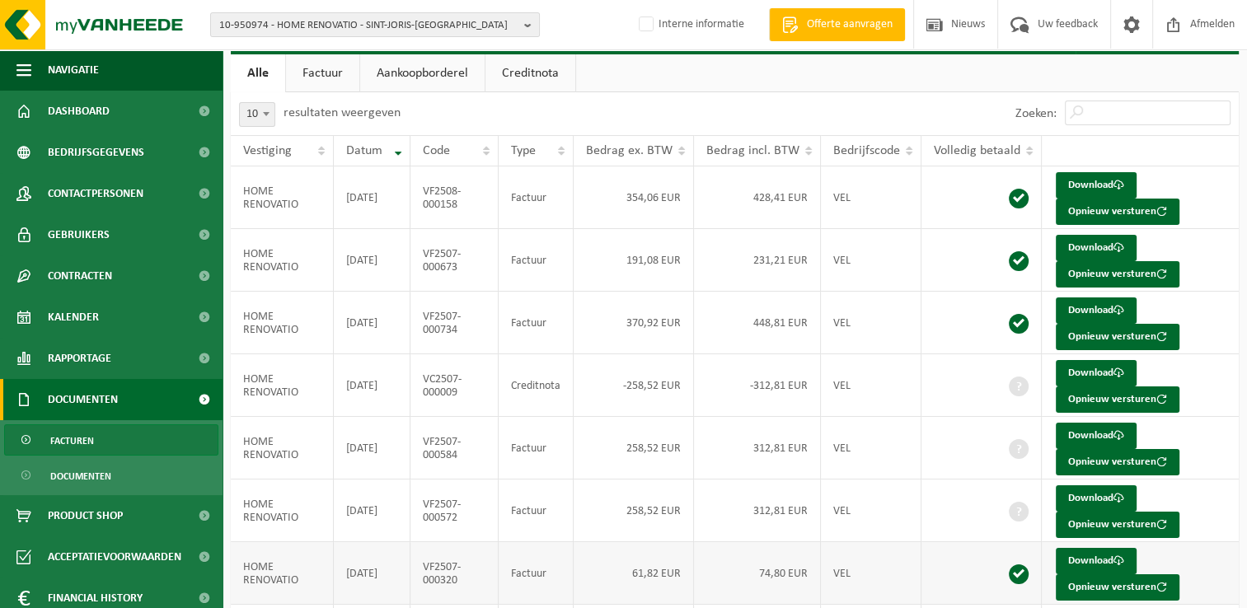
scroll to position [165, 0]
